Goal: Task Accomplishment & Management: Manage account settings

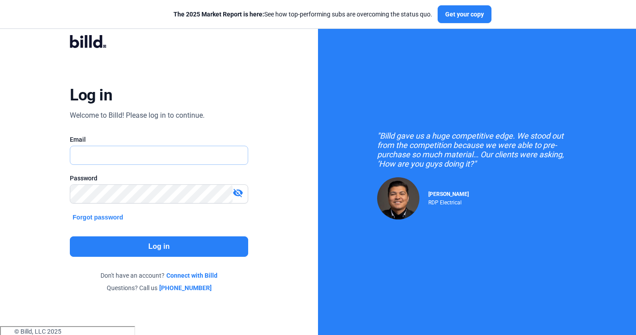
type input "[PERSON_NAME][EMAIL_ADDRESS][PERSON_NAME][DOMAIN_NAME]"
click at [94, 241] on button "Log in" at bounding box center [159, 247] width 178 height 20
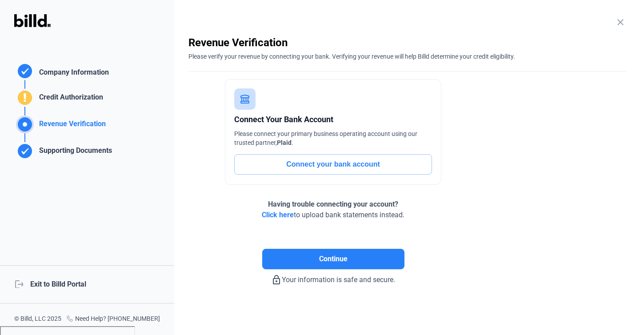
click at [623, 20] on mat-icon "close" at bounding box center [620, 22] width 11 height 11
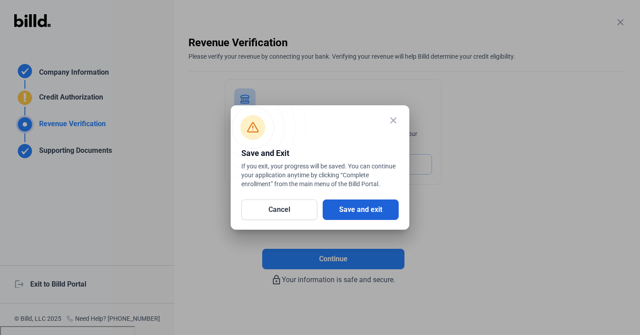
click at [338, 207] on button "Save and exit" at bounding box center [361, 210] width 76 height 20
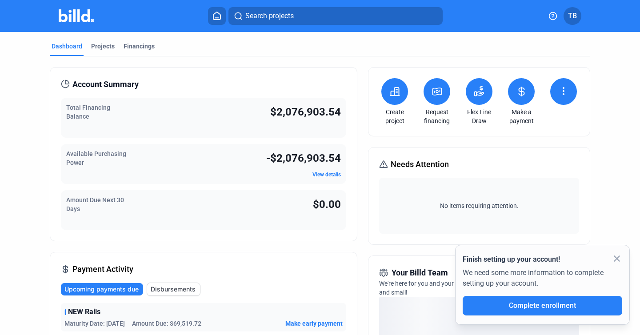
click at [563, 94] on icon at bounding box center [564, 91] width 11 height 11
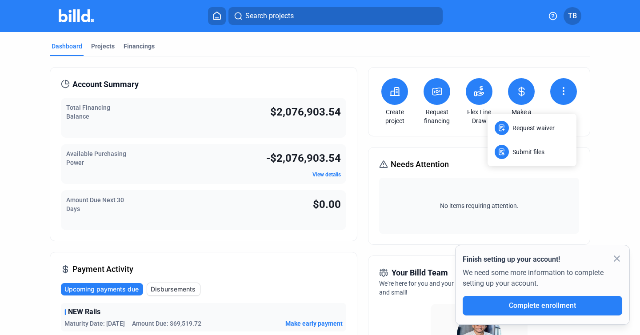
click at [574, 16] on div at bounding box center [320, 167] width 640 height 335
click at [577, 16] on span "TB" at bounding box center [572, 16] width 9 height 11
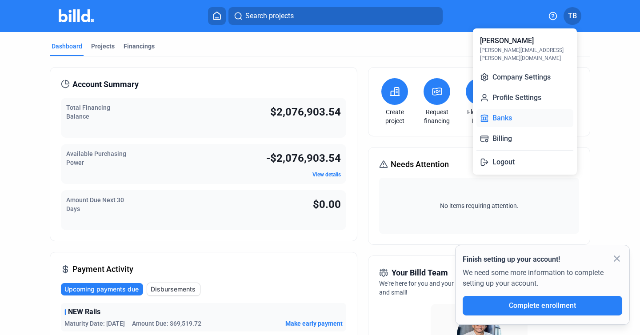
click at [503, 109] on button "Banks" at bounding box center [525, 118] width 97 height 18
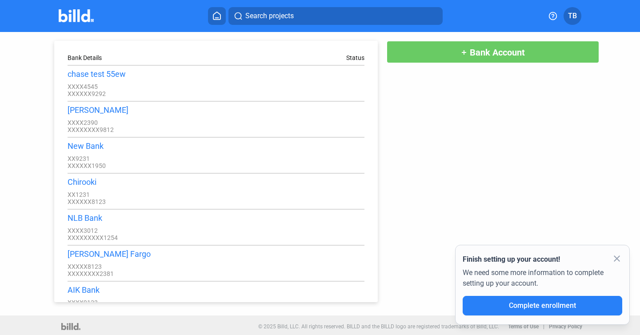
click at [615, 257] on mat-icon "close" at bounding box center [617, 258] width 11 height 11
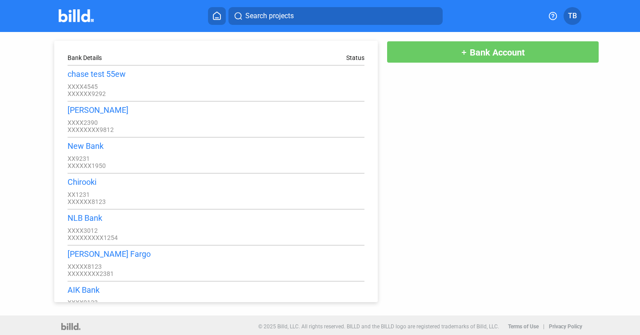
click at [571, 16] on span "TB" at bounding box center [572, 16] width 9 height 11
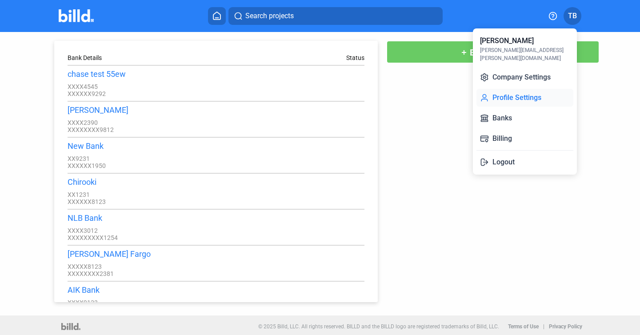
click at [514, 89] on button "Profile Settings" at bounding box center [525, 98] width 97 height 18
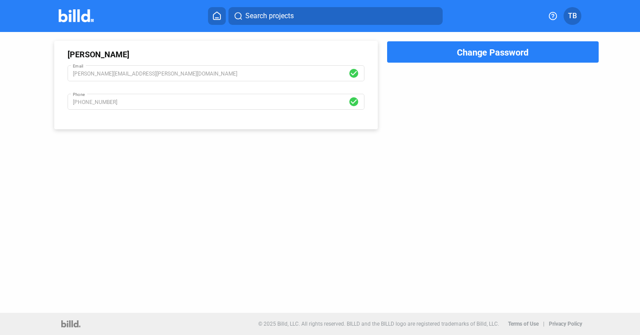
click at [576, 15] on span "TB" at bounding box center [572, 16] width 9 height 11
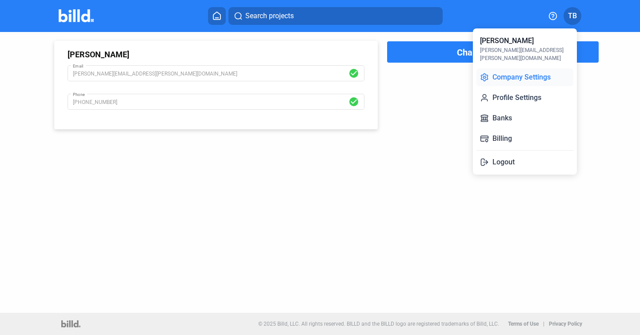
click at [505, 68] on button "Company Settings" at bounding box center [525, 77] width 97 height 18
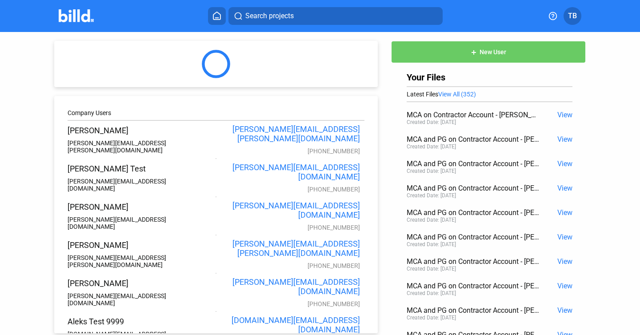
click at [576, 20] on span "TB" at bounding box center [572, 16] width 9 height 11
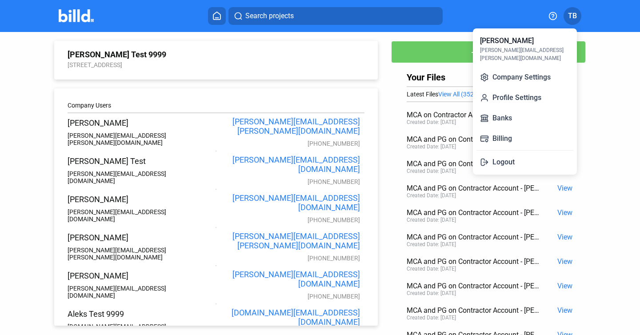
click at [387, 68] on div at bounding box center [320, 167] width 640 height 335
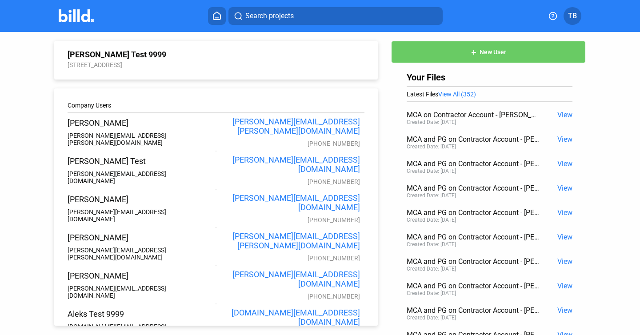
click at [449, 56] on button "add New User" at bounding box center [488, 52] width 195 height 22
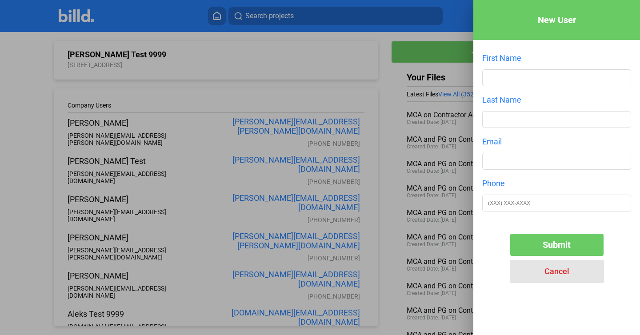
click at [557, 272] on span "Cancel" at bounding box center [557, 271] width 25 height 9
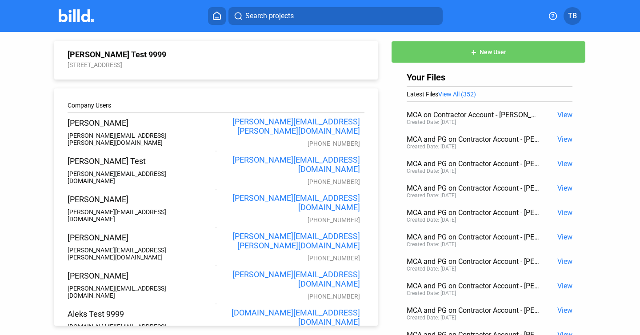
click at [572, 16] on span "TB" at bounding box center [572, 16] width 9 height 11
